Goal: Information Seeking & Learning: Learn about a topic

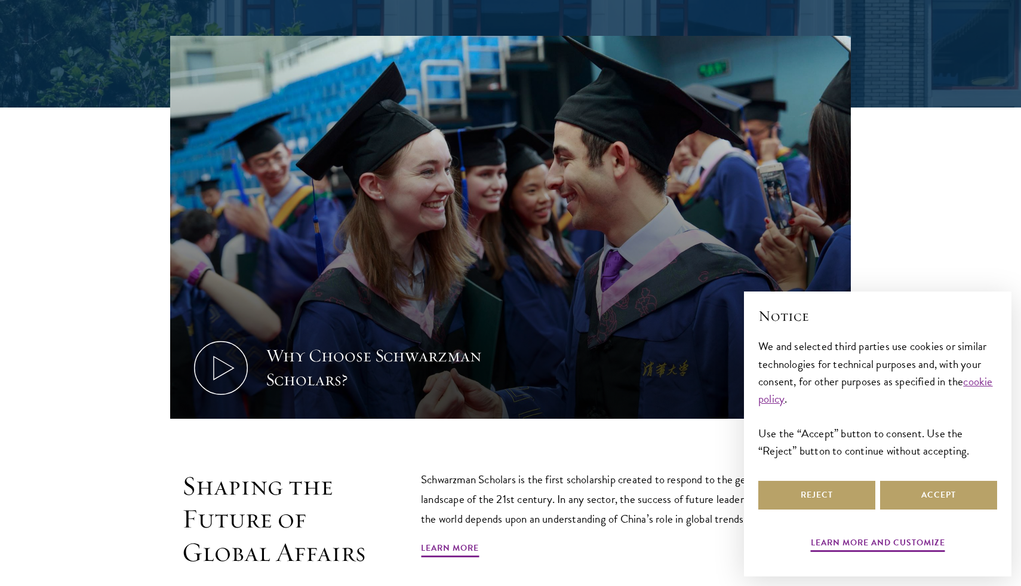
scroll to position [507, 0]
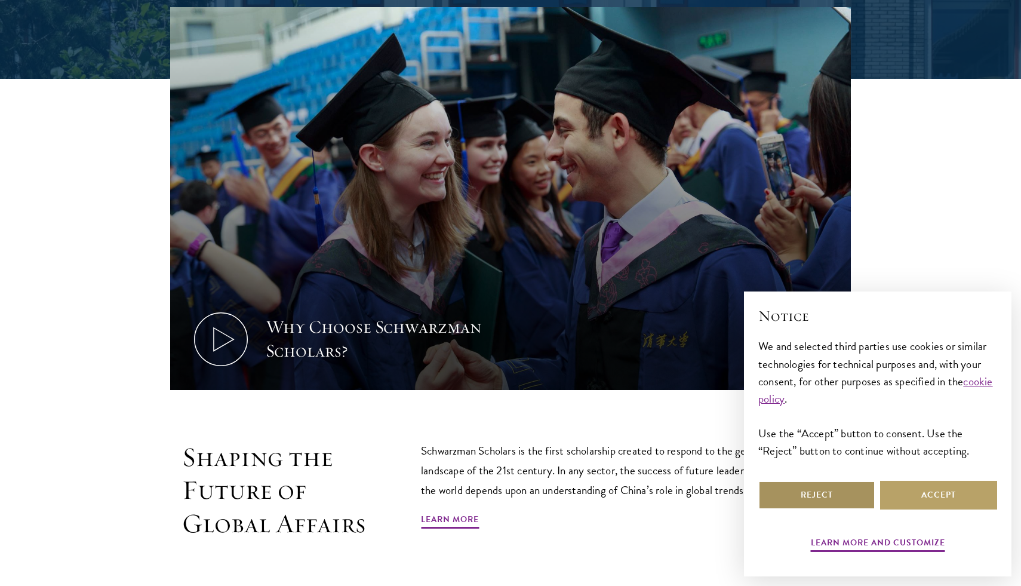
click at [813, 492] on button "Reject" at bounding box center [817, 495] width 117 height 29
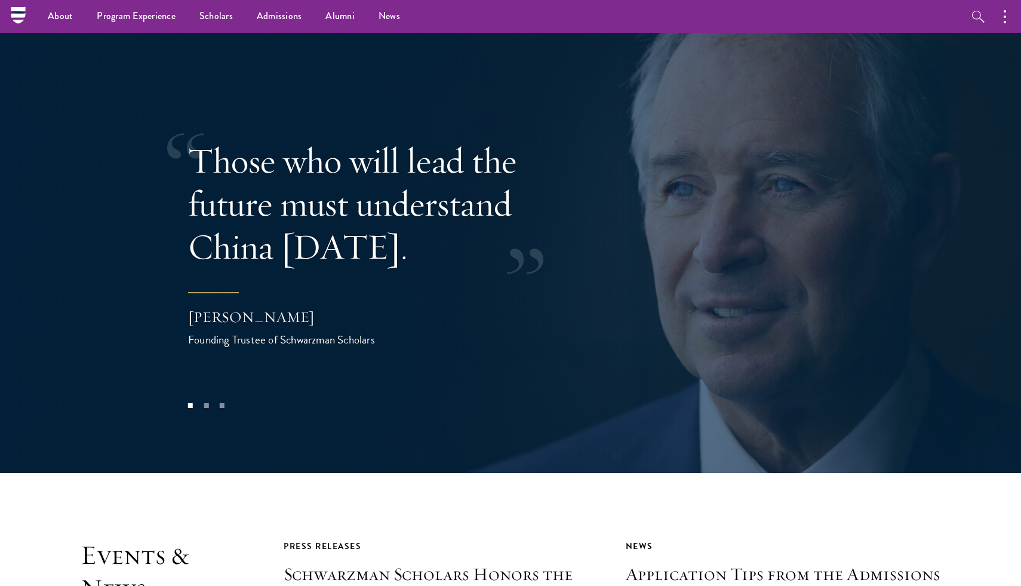
scroll to position [2446, 0]
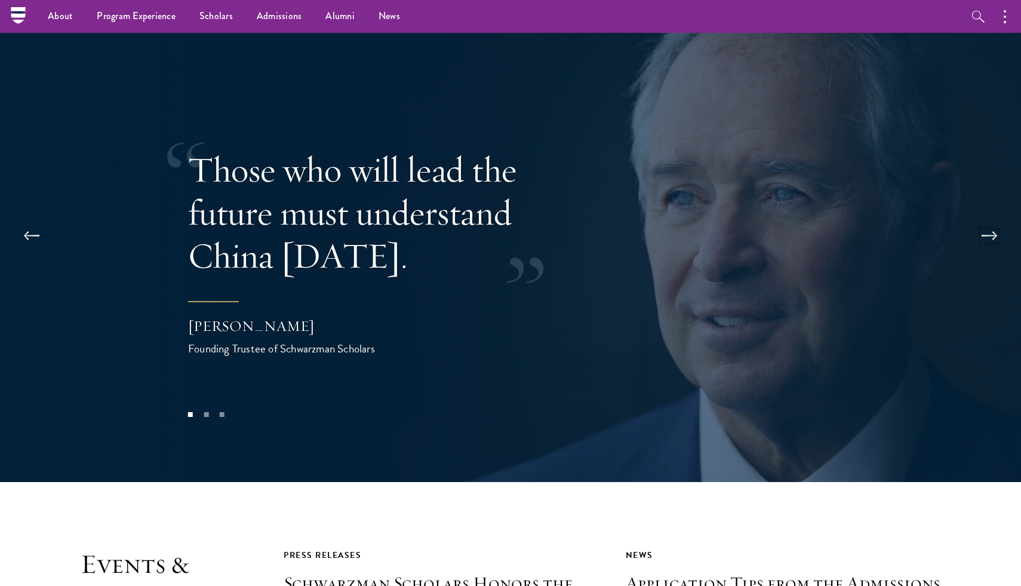
click at [996, 219] on button at bounding box center [989, 235] width 39 height 33
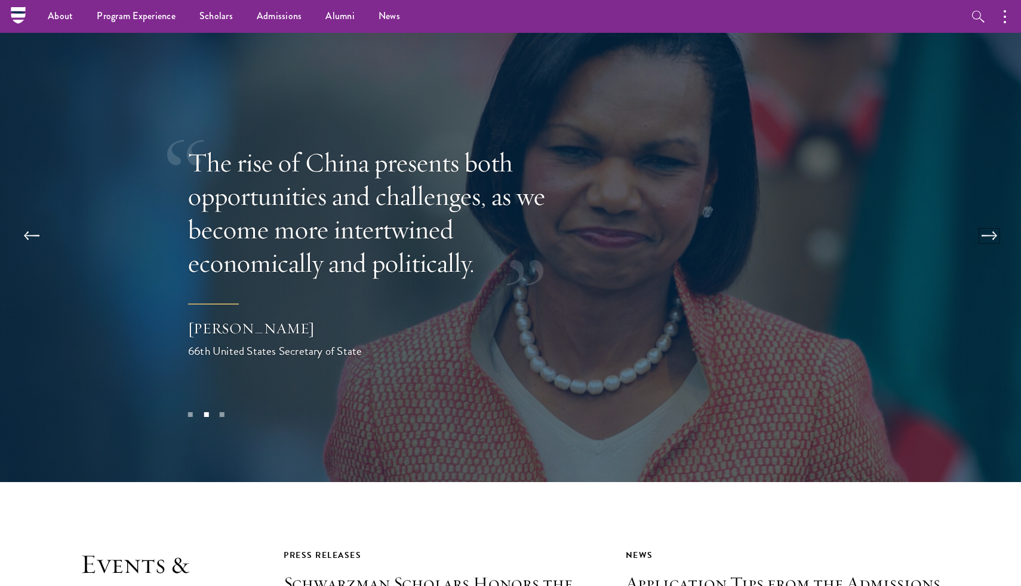
click at [994, 219] on button at bounding box center [989, 235] width 39 height 33
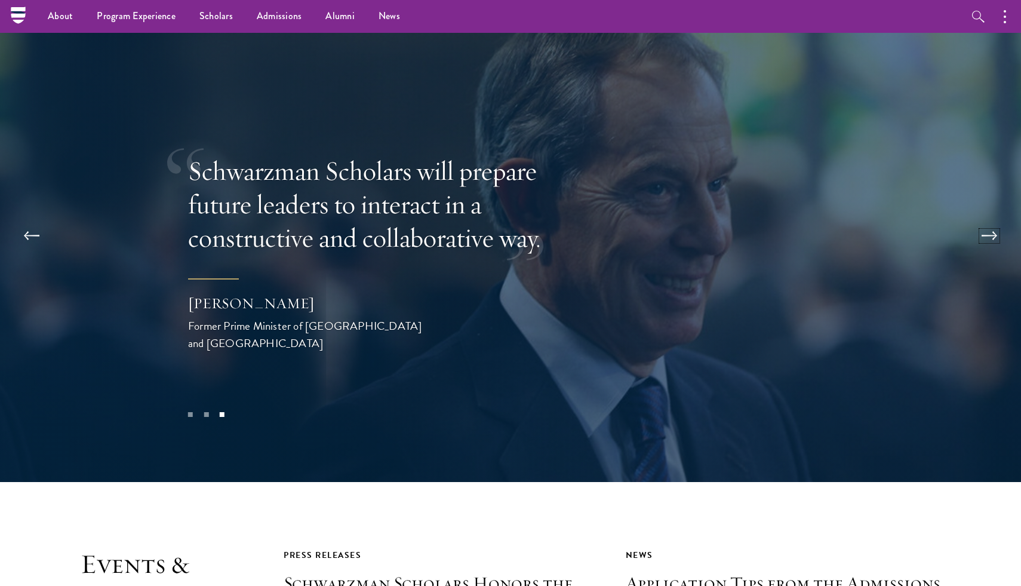
click at [994, 219] on button at bounding box center [989, 235] width 39 height 33
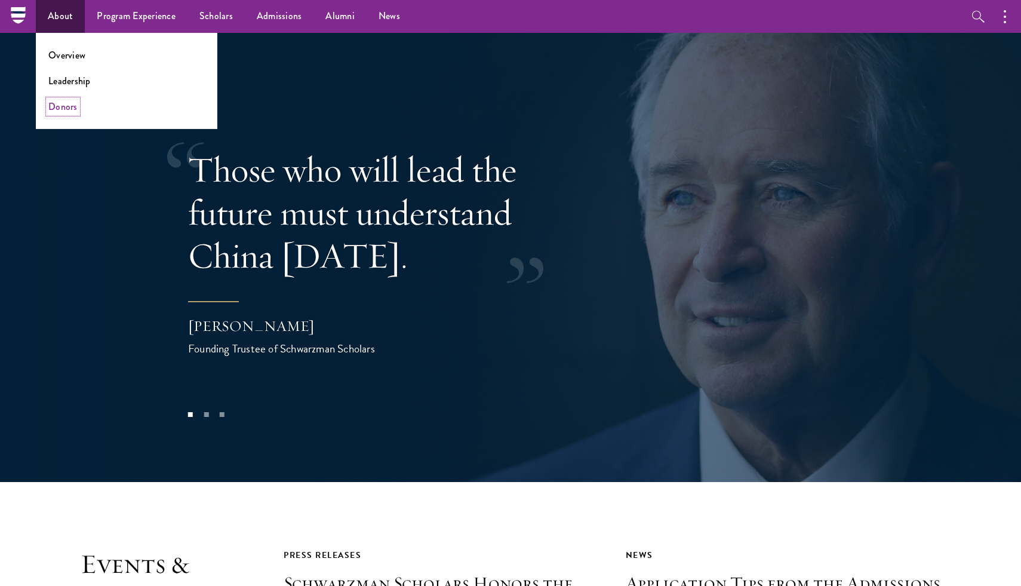
click at [65, 108] on link "Donors" at bounding box center [62, 107] width 29 height 14
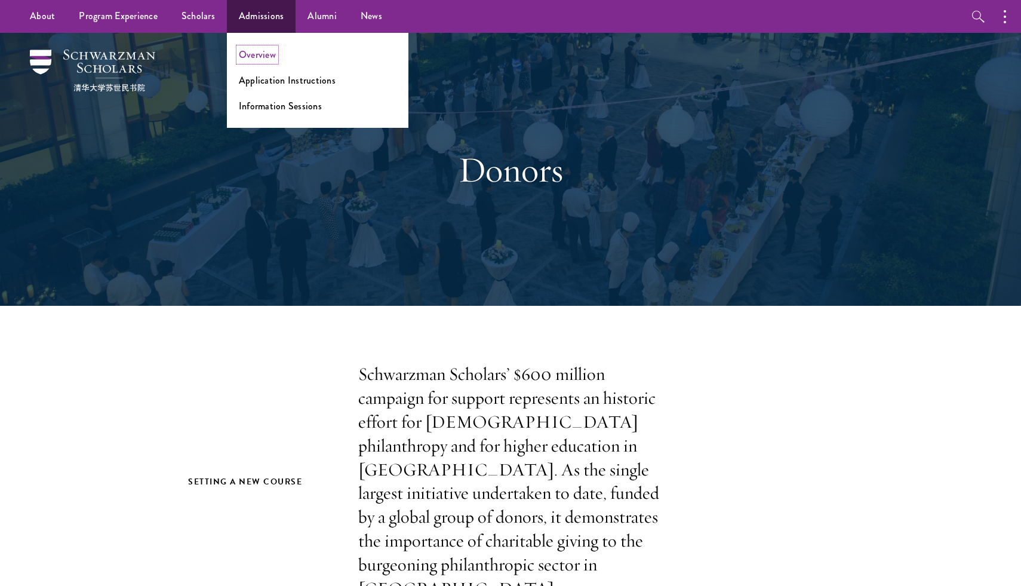
click at [263, 51] on link "Overview" at bounding box center [257, 55] width 37 height 14
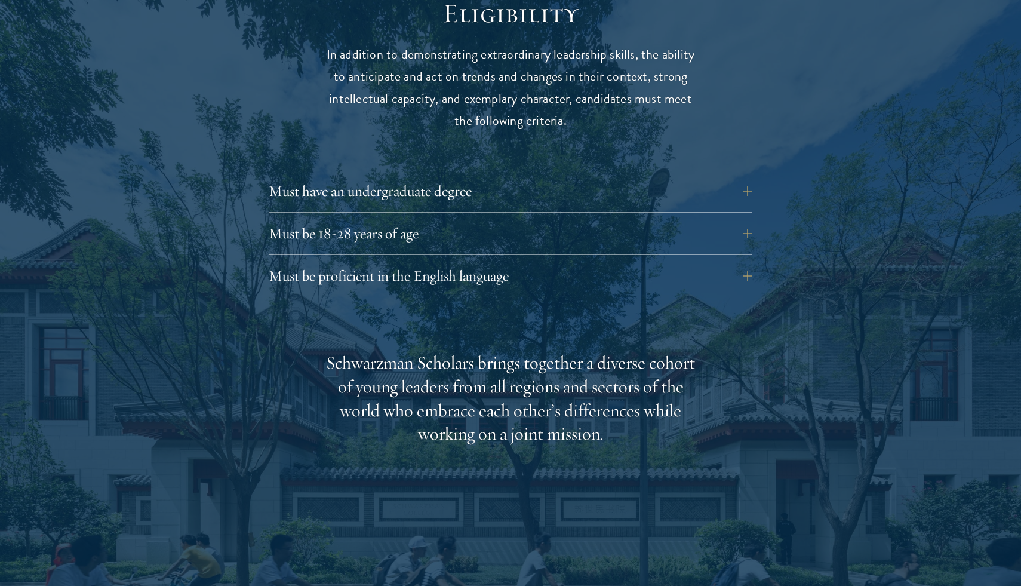
scroll to position [1607, 0]
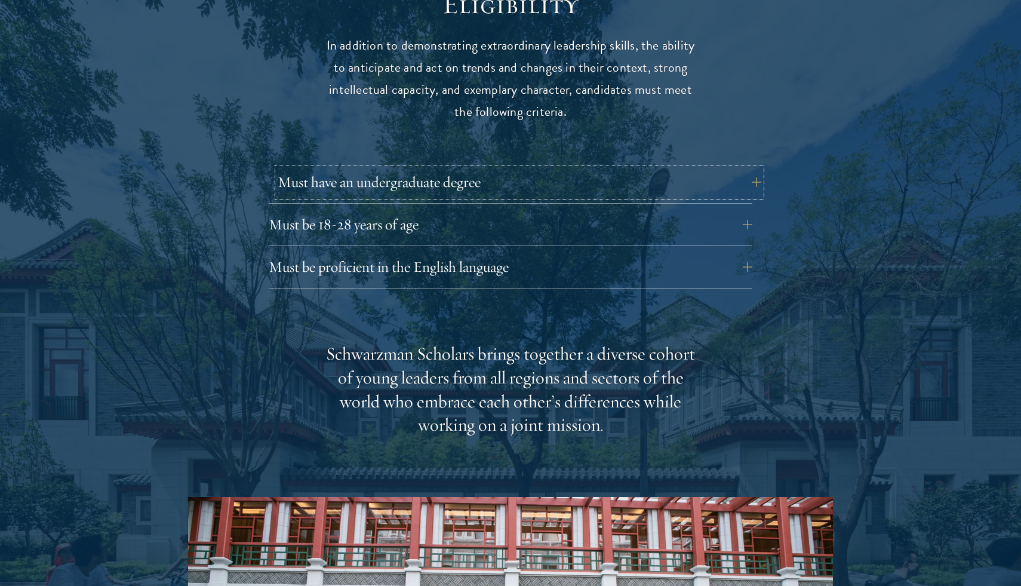
click at [474, 168] on button "Must have an undergraduate degree" at bounding box center [520, 182] width 484 height 29
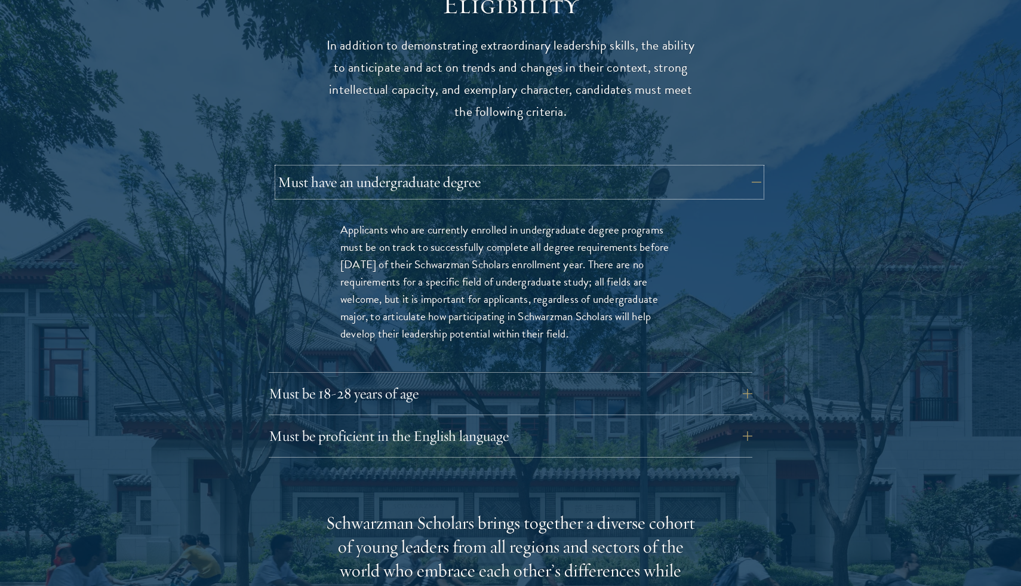
click at [474, 168] on button "Must have an undergraduate degree" at bounding box center [520, 182] width 484 height 29
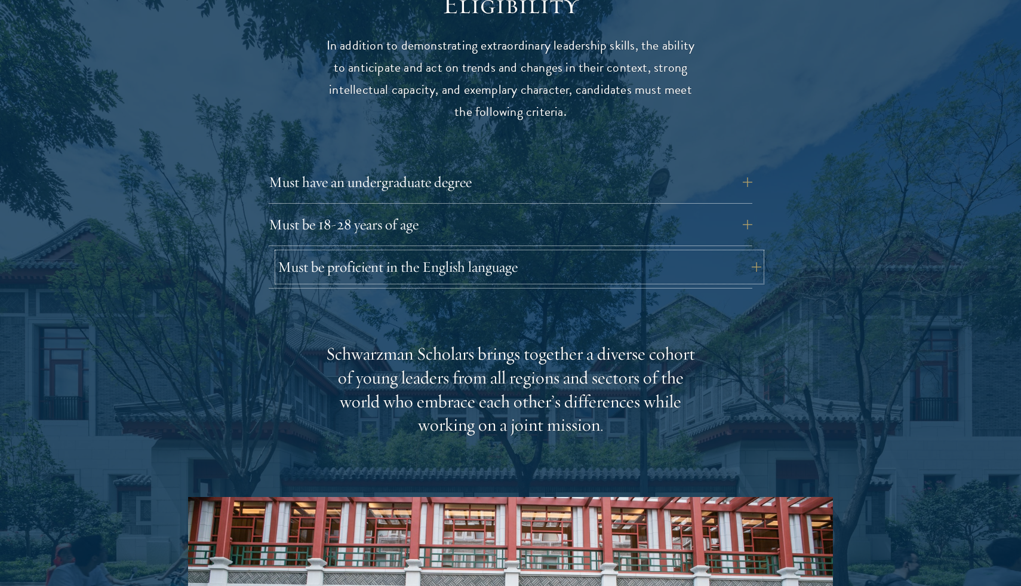
click at [454, 253] on button "Must be proficient in the English language" at bounding box center [520, 267] width 484 height 29
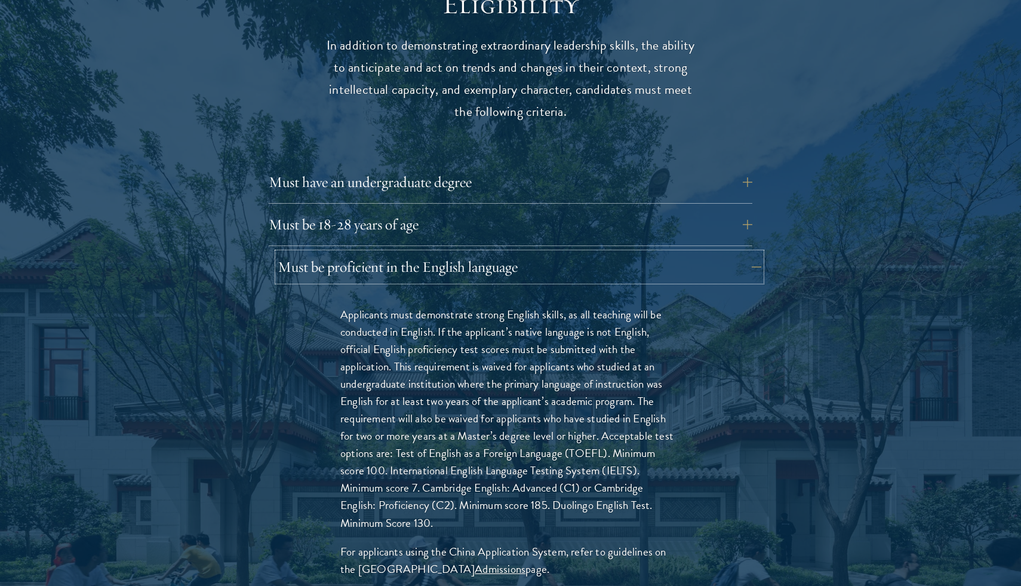
click at [460, 253] on button "Must be proficient in the English language" at bounding box center [520, 267] width 484 height 29
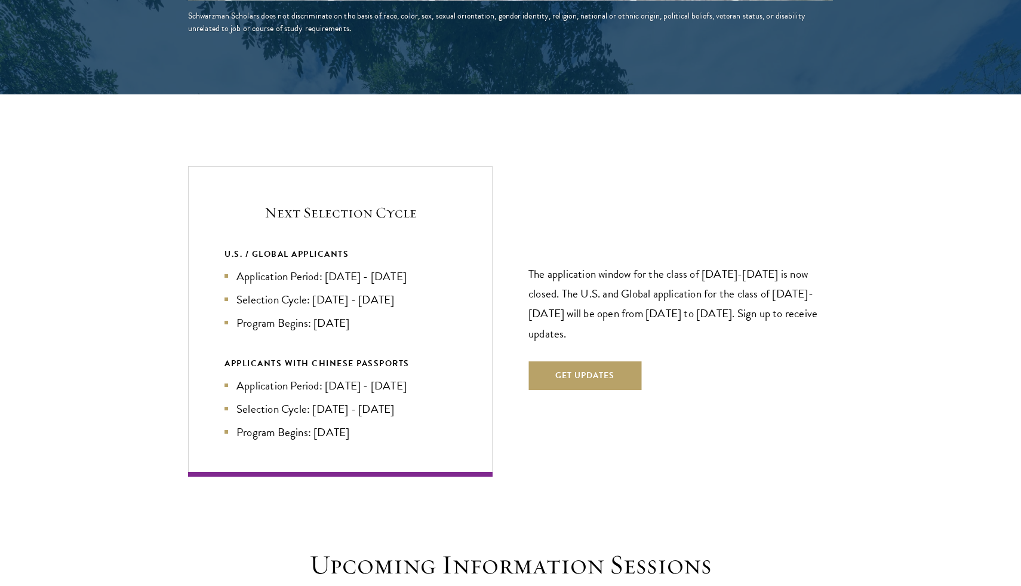
scroll to position [2474, 0]
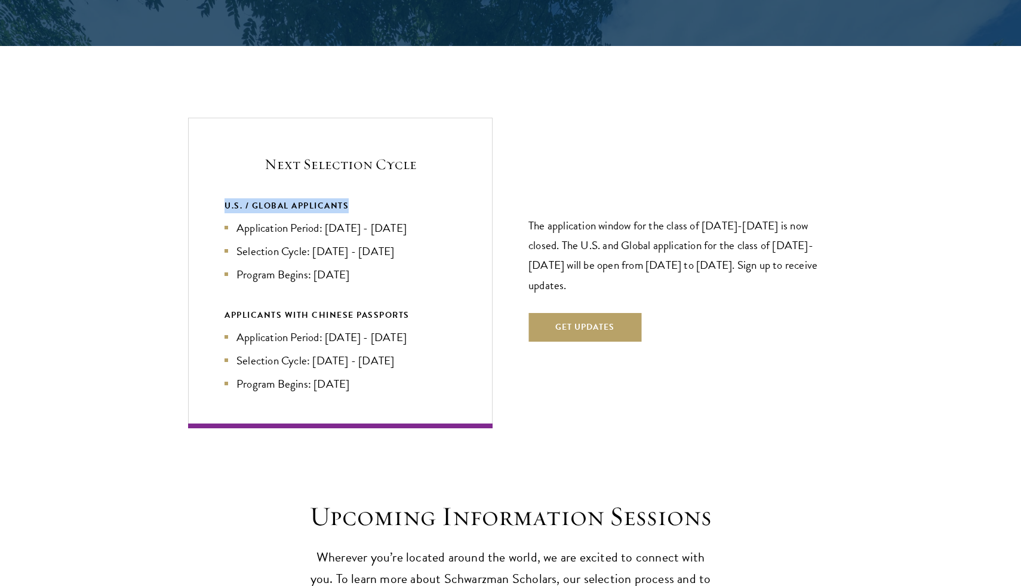
drag, startPoint x: 365, startPoint y: 179, endPoint x: 187, endPoint y: 183, distance: 178.0
click at [187, 183] on section "Next Selection Cycle U.S. / GLOBAL APPLICANTS Application Period: Apr 2026 - Se…" at bounding box center [510, 273] width 1021 height 310
click at [423, 308] on div "APPLICANTS WITH CHINESE PASSPORTS" at bounding box center [341, 315] width 232 height 15
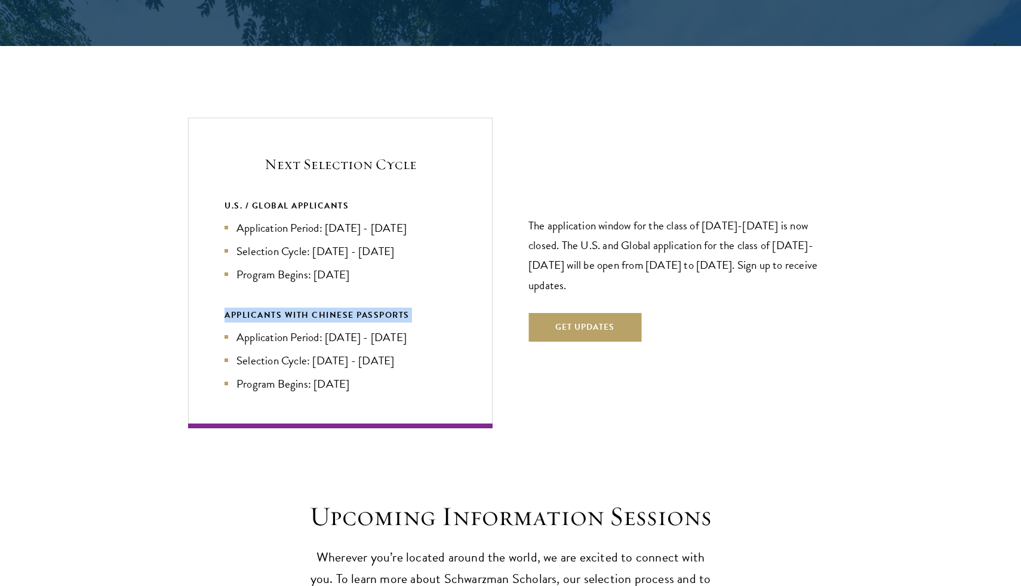
drag, startPoint x: 423, startPoint y: 286, endPoint x: 245, endPoint y: 283, distance: 178.0
click at [245, 283] on div "U.S. / GLOBAL APPLICANTS Application Period: Apr 2026 - Sep 2026 Selection Cycl…" at bounding box center [341, 295] width 232 height 194
click at [437, 308] on div "APPLICANTS WITH CHINESE PASSPORTS" at bounding box center [341, 315] width 232 height 15
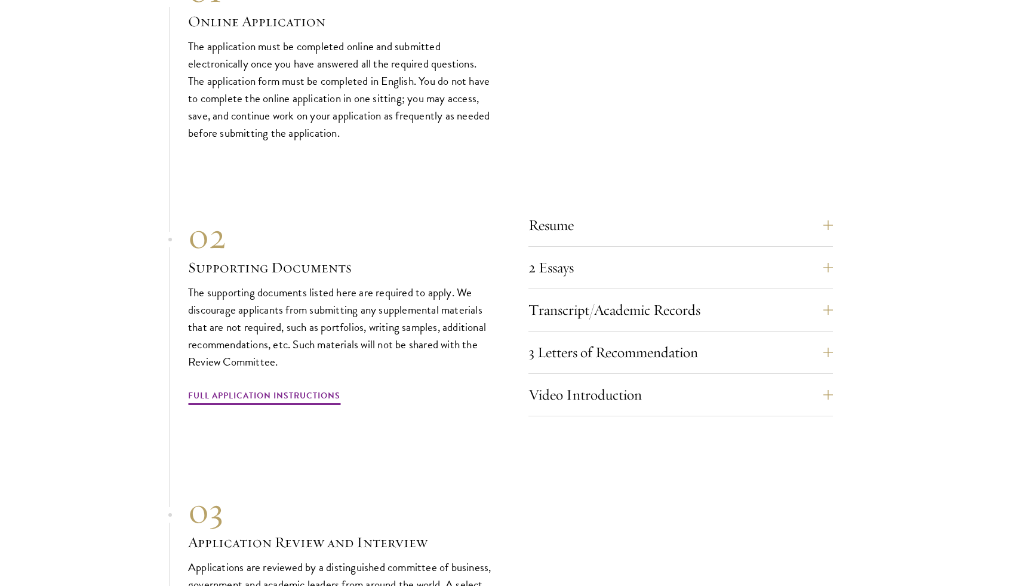
scroll to position [3637, 0]
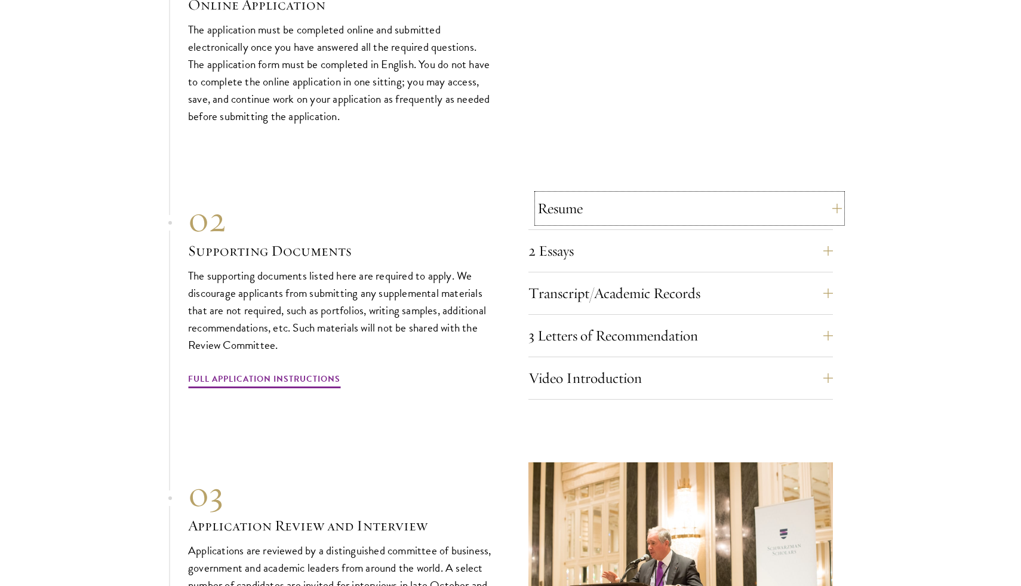
click at [624, 194] on button "Resume" at bounding box center [690, 208] width 305 height 29
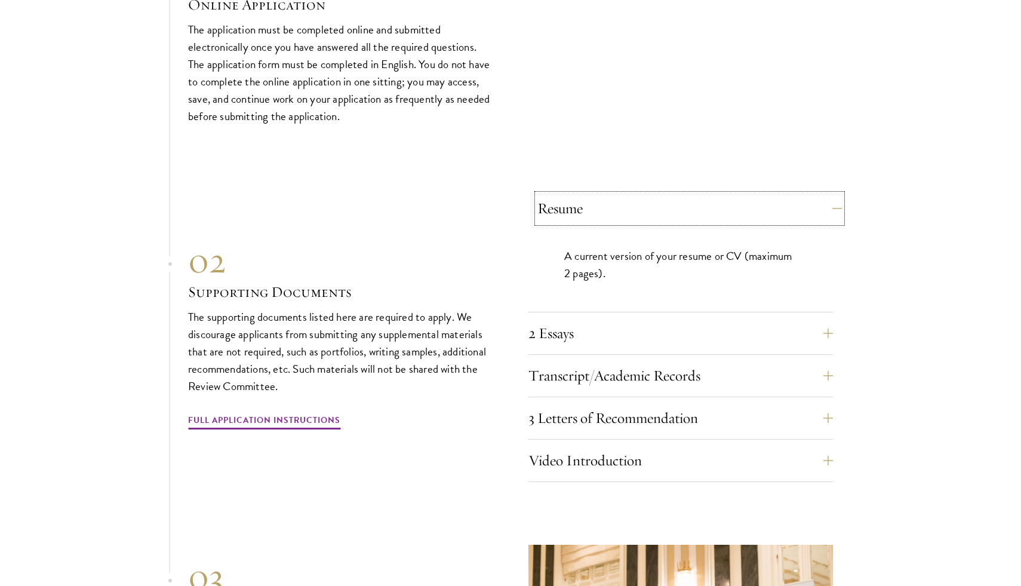
click at [619, 194] on button "Resume" at bounding box center [690, 208] width 305 height 29
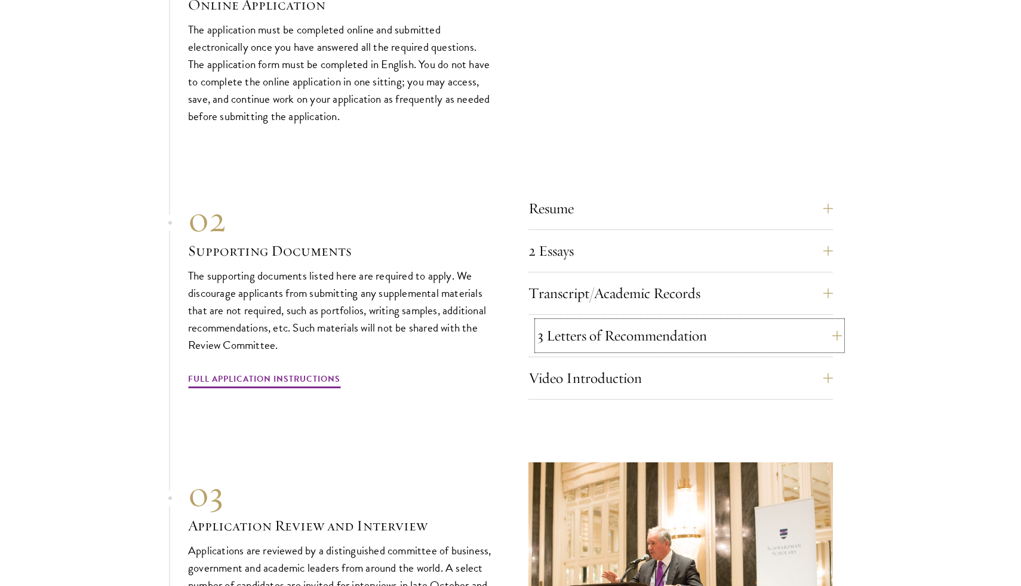
click at [551, 321] on button "3 Letters of Recommendation" at bounding box center [690, 335] width 305 height 29
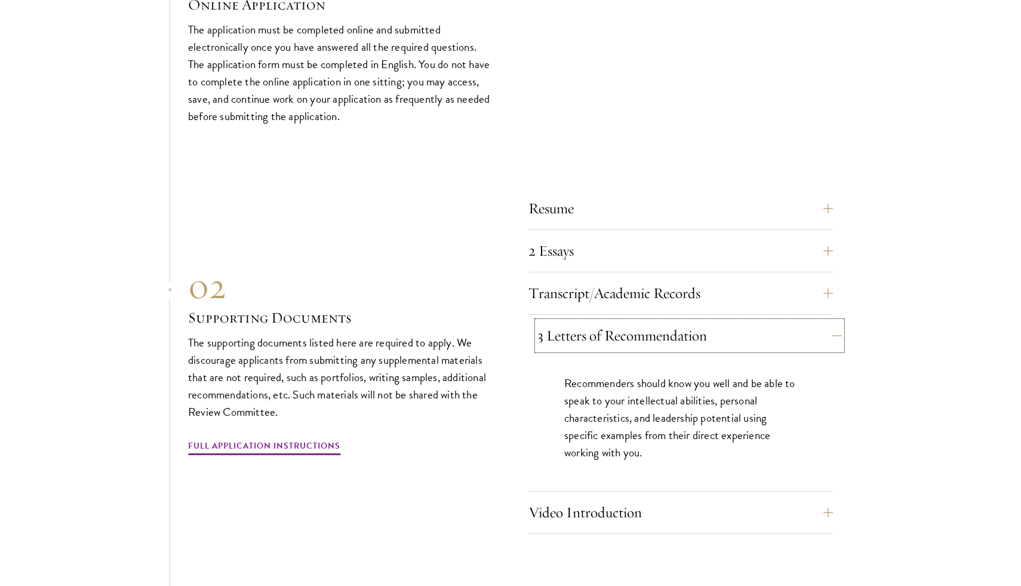
click at [551, 321] on button "3 Letters of Recommendation" at bounding box center [690, 335] width 305 height 29
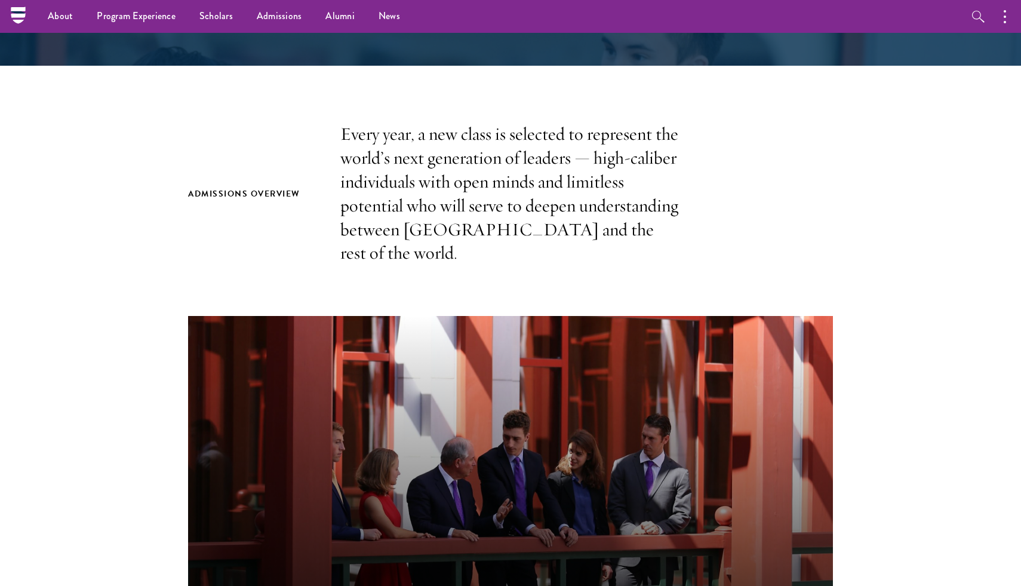
scroll to position [0, 0]
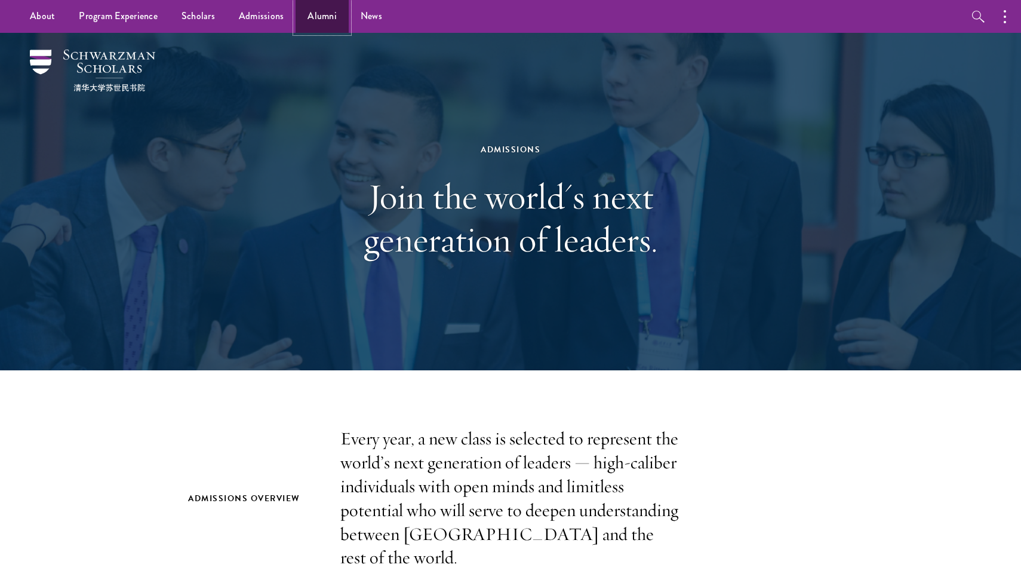
click at [318, 11] on link "Alumni" at bounding box center [322, 16] width 53 height 33
